Goal: Transaction & Acquisition: Purchase product/service

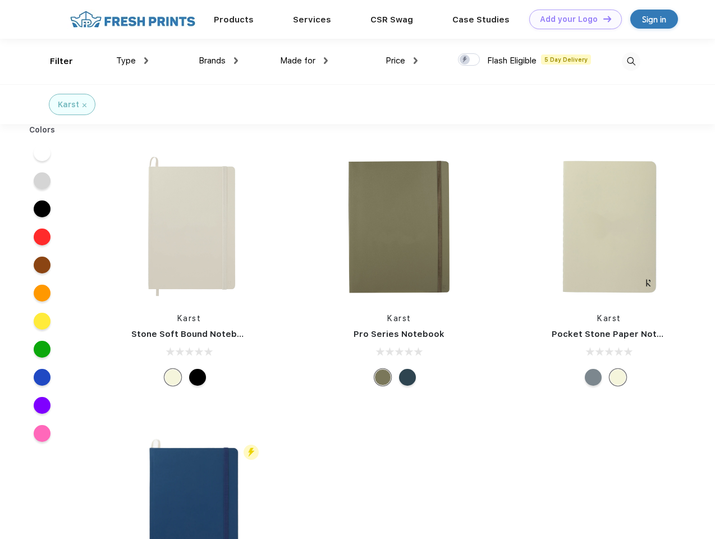
scroll to position [1, 0]
click at [571, 19] on link "Add your Logo Design Tool" at bounding box center [575, 20] width 93 height 20
click at [0, 0] on div "Design Tool" at bounding box center [0, 0] width 0 height 0
click at [602, 19] on link "Add your Logo Design Tool" at bounding box center [575, 20] width 93 height 20
click at [54, 61] on div "Filter" at bounding box center [61, 61] width 23 height 13
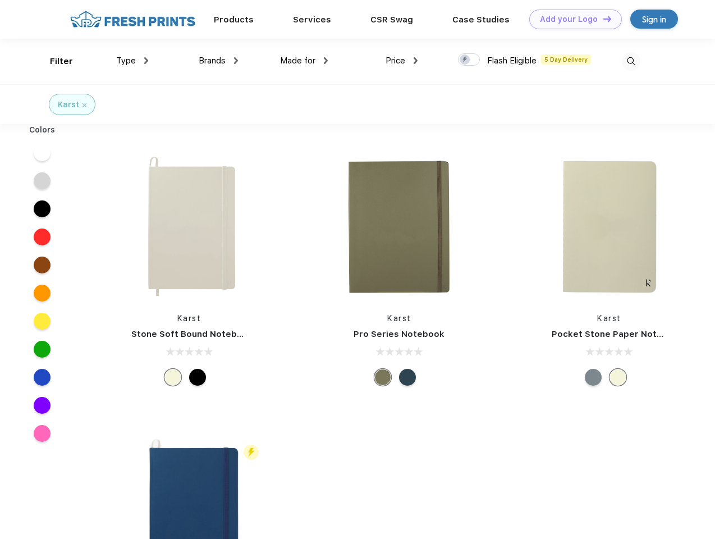
click at [132, 61] on span "Type" at bounding box center [126, 61] width 20 height 10
click at [218, 61] on span "Brands" at bounding box center [212, 61] width 27 height 10
click at [304, 61] on span "Made for" at bounding box center [297, 61] width 35 height 10
click at [402, 61] on span "Price" at bounding box center [395, 61] width 20 height 10
click at [469, 60] on div at bounding box center [469, 59] width 22 height 12
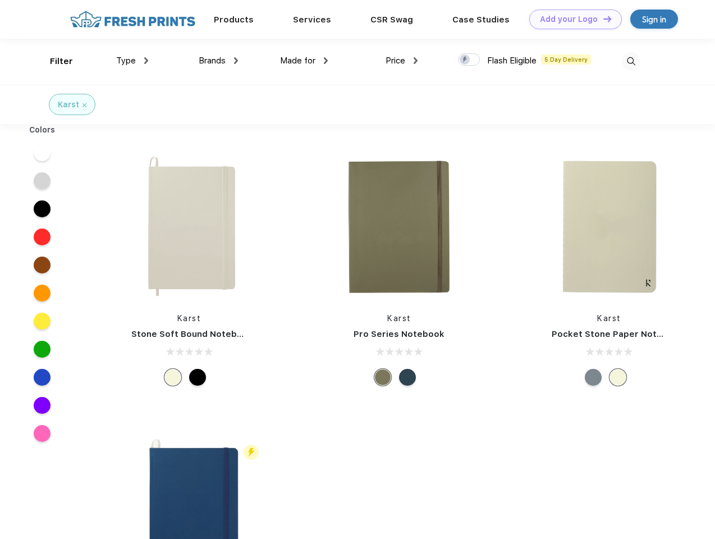
click at [465, 60] on input "checkbox" at bounding box center [461, 56] width 7 height 7
checkbox input "true"
click at [631, 61] on img at bounding box center [631, 61] width 19 height 19
